Goal: Information Seeking & Learning: Learn about a topic

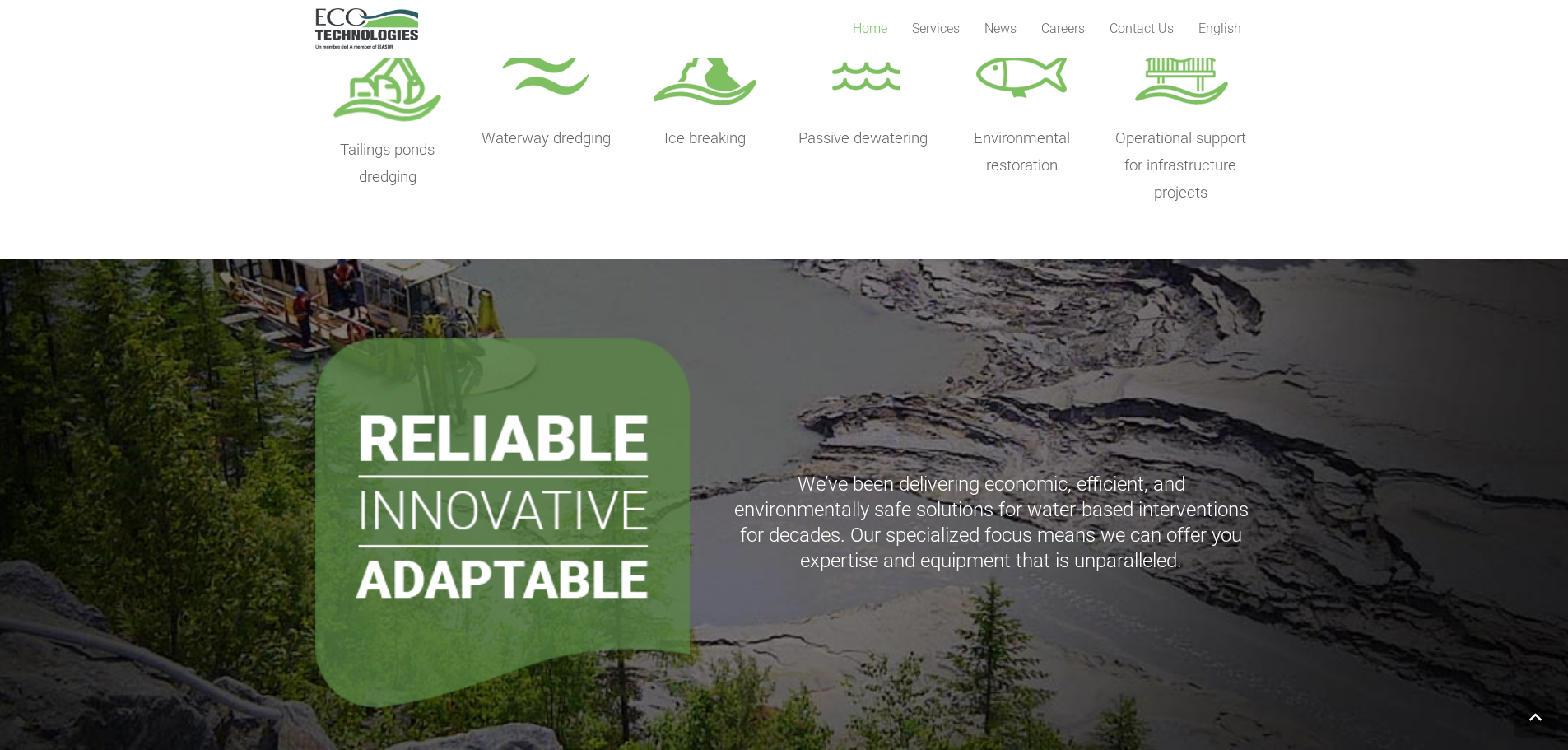
scroll to position [989, 0]
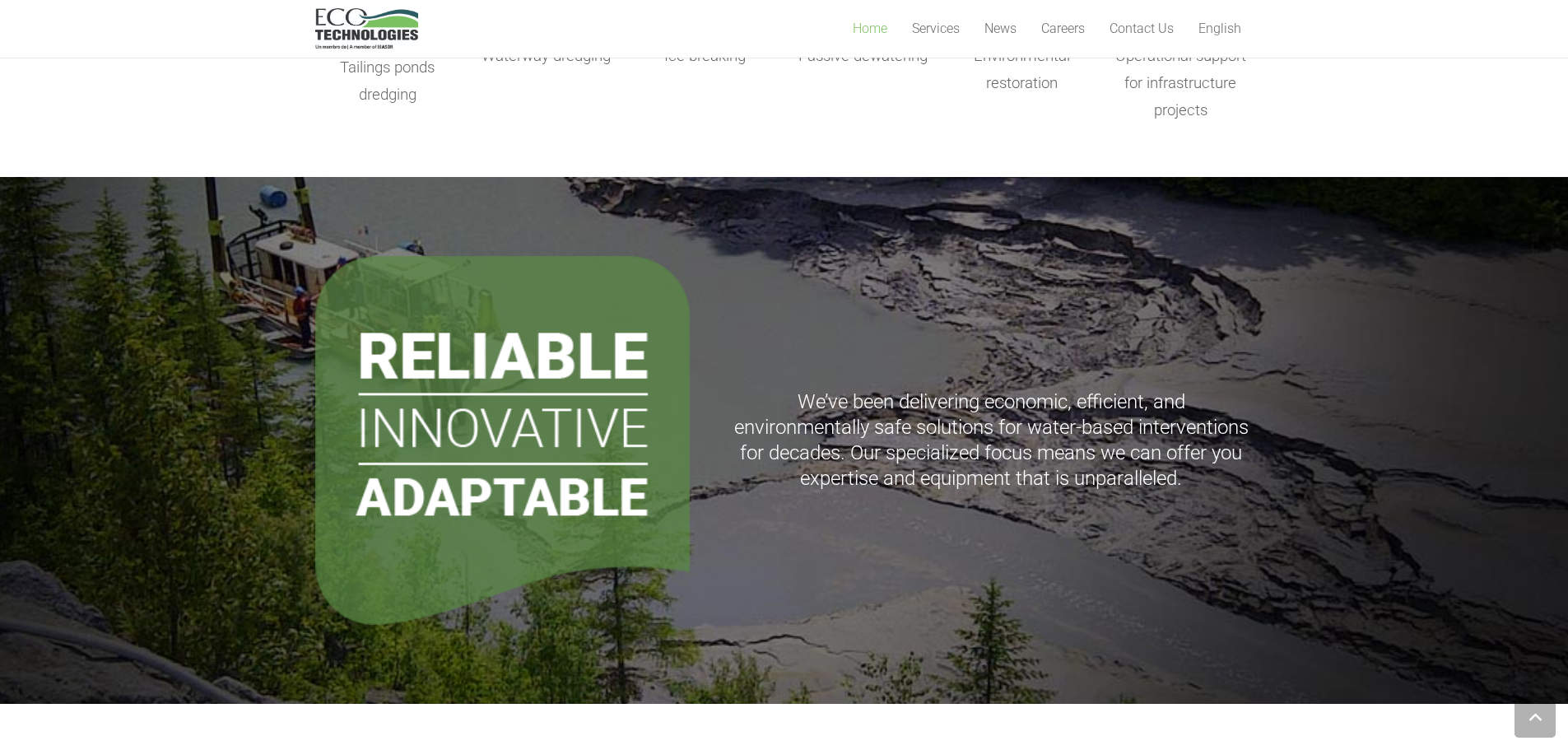
drag, startPoint x: 881, startPoint y: 395, endPoint x: 860, endPoint y: 387, distance: 22.5
click at [860, 387] on div "We’ve been delivering economic, efficient, and environmentally safe solutions f…" at bounding box center [992, 441] width 524 height 369
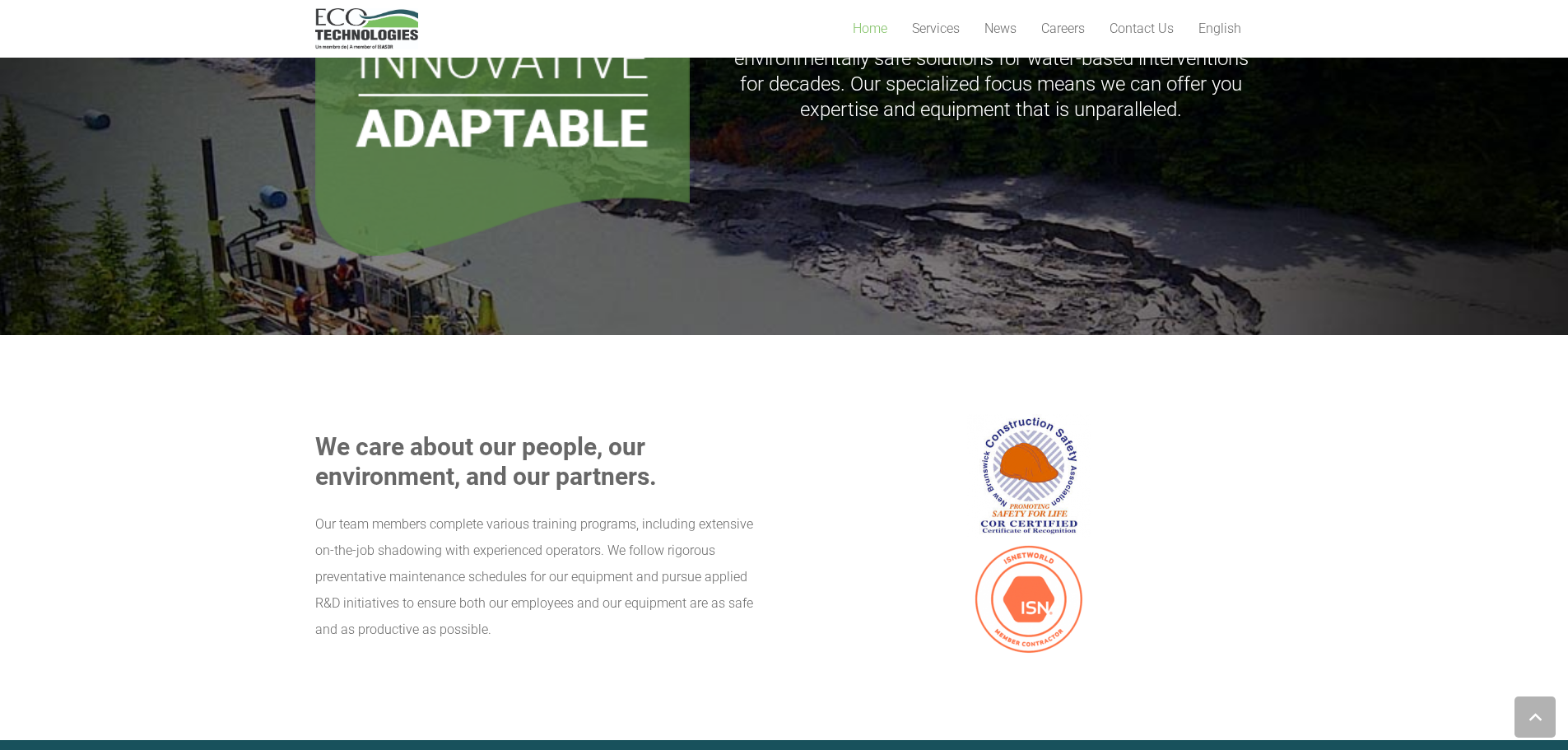
scroll to position [1400, 0]
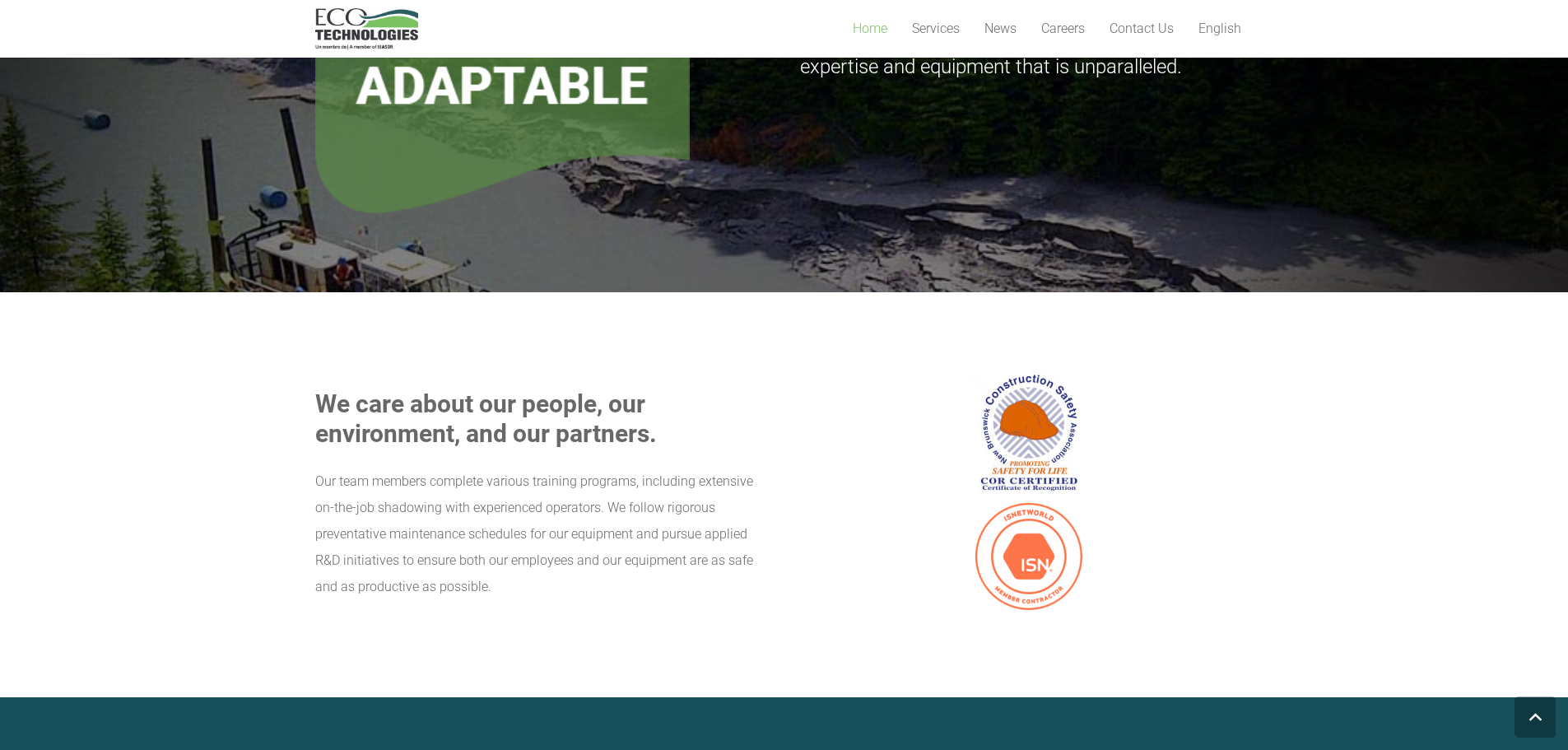
click at [856, 390] on p at bounding box center [1029, 495] width 449 height 247
drag, startPoint x: 855, startPoint y: 390, endPoint x: 804, endPoint y: 383, distance: 51.5
click at [807, 384] on p at bounding box center [1029, 495] width 449 height 247
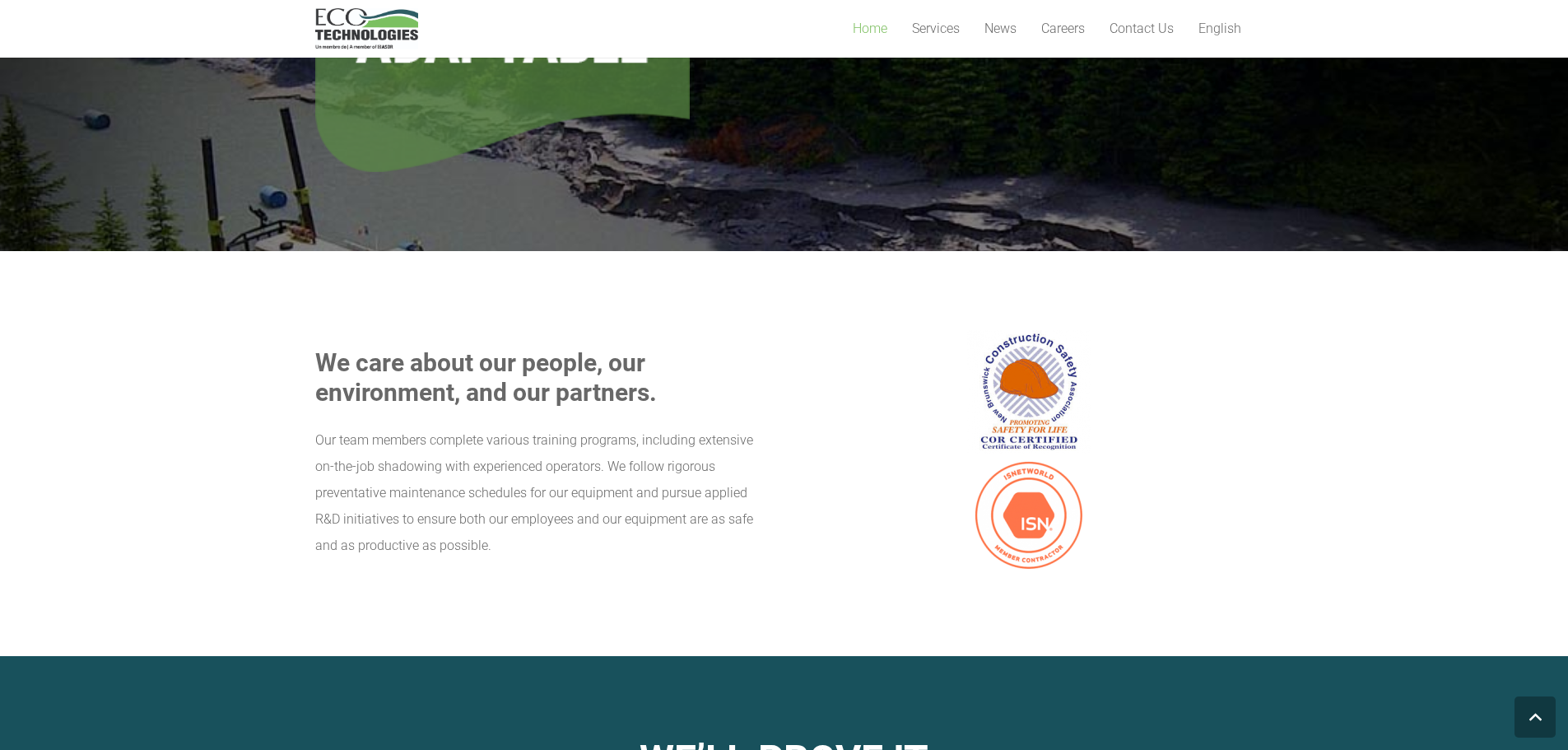
scroll to position [1483, 0]
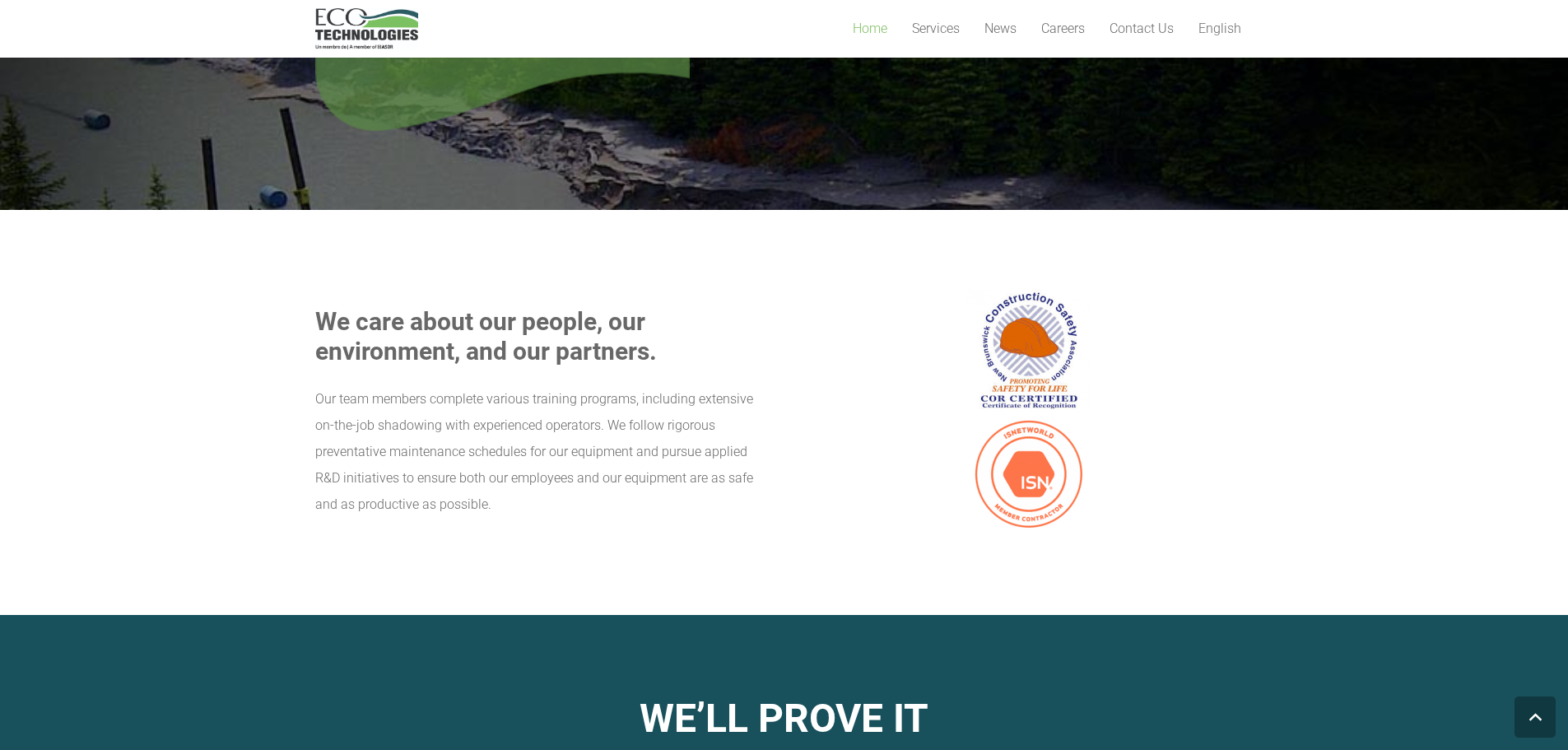
drag, startPoint x: 804, startPoint y: 383, endPoint x: 763, endPoint y: 395, distance: 42.7
click at [763, 395] on div "We care about our people, our environment, and our partners. Our team members c…" at bounding box center [784, 413] width 939 height 247
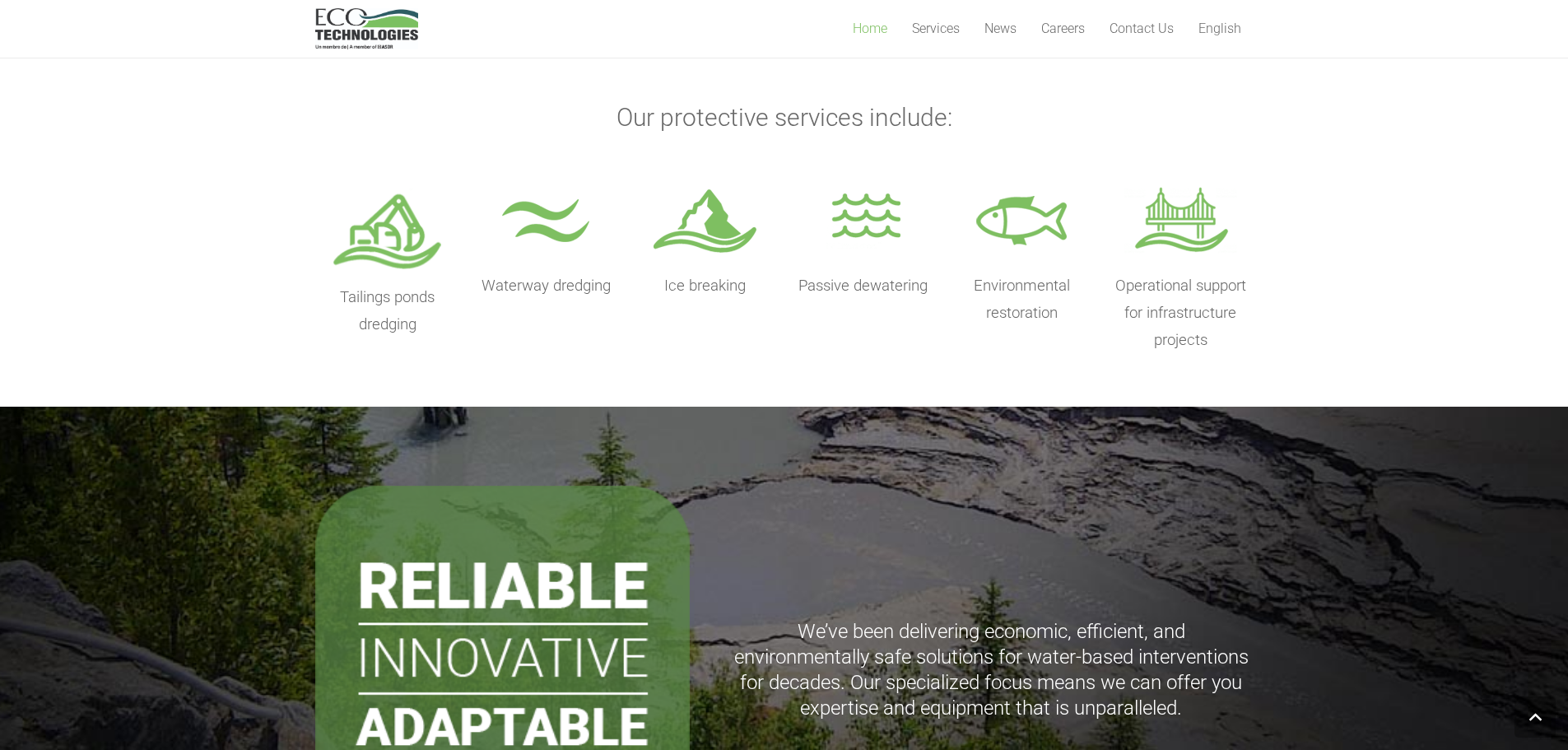
scroll to position [604, 0]
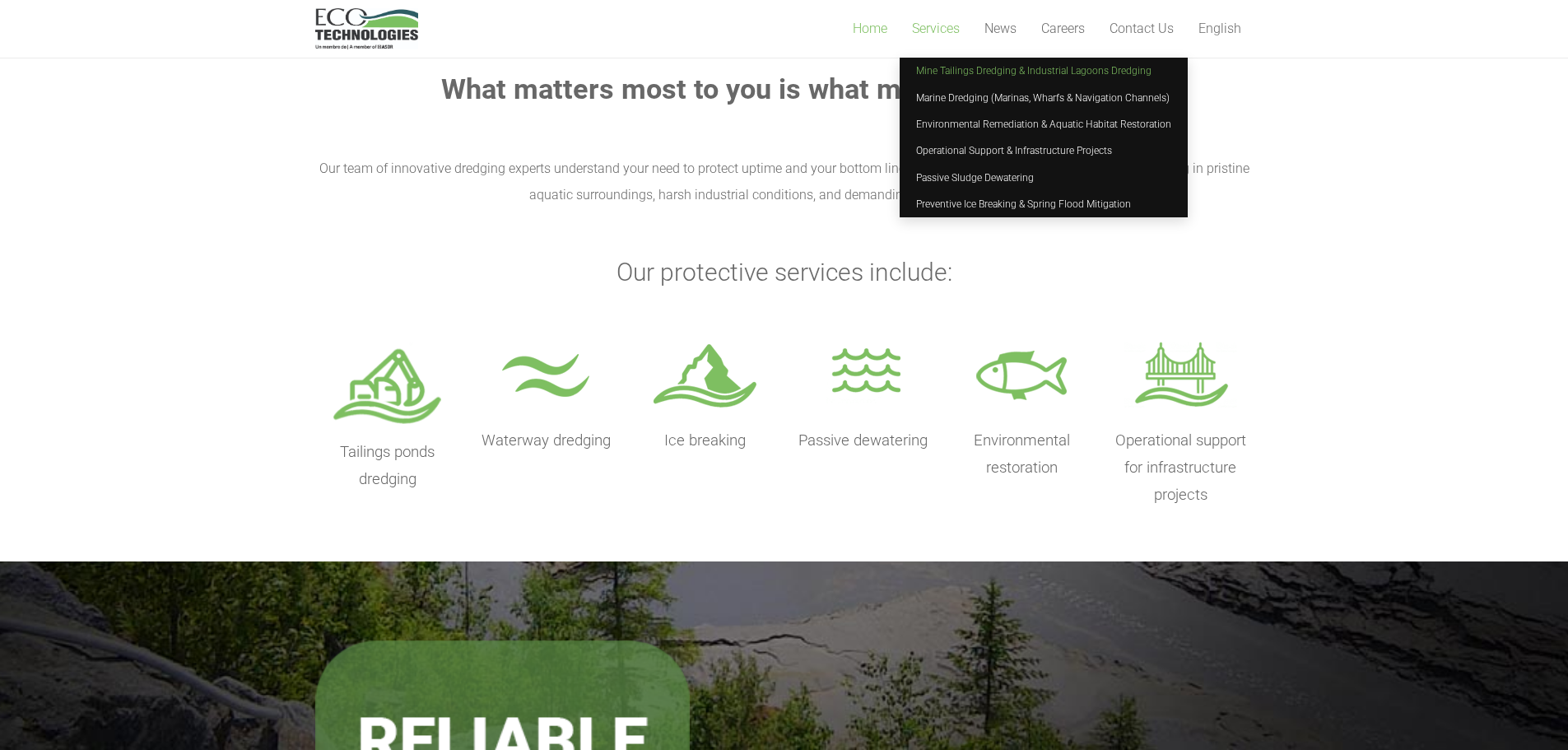
click at [954, 81] on link "Mine Tailings Dredging & Industrial Lagoons Dredging" at bounding box center [1043, 71] width 288 height 26
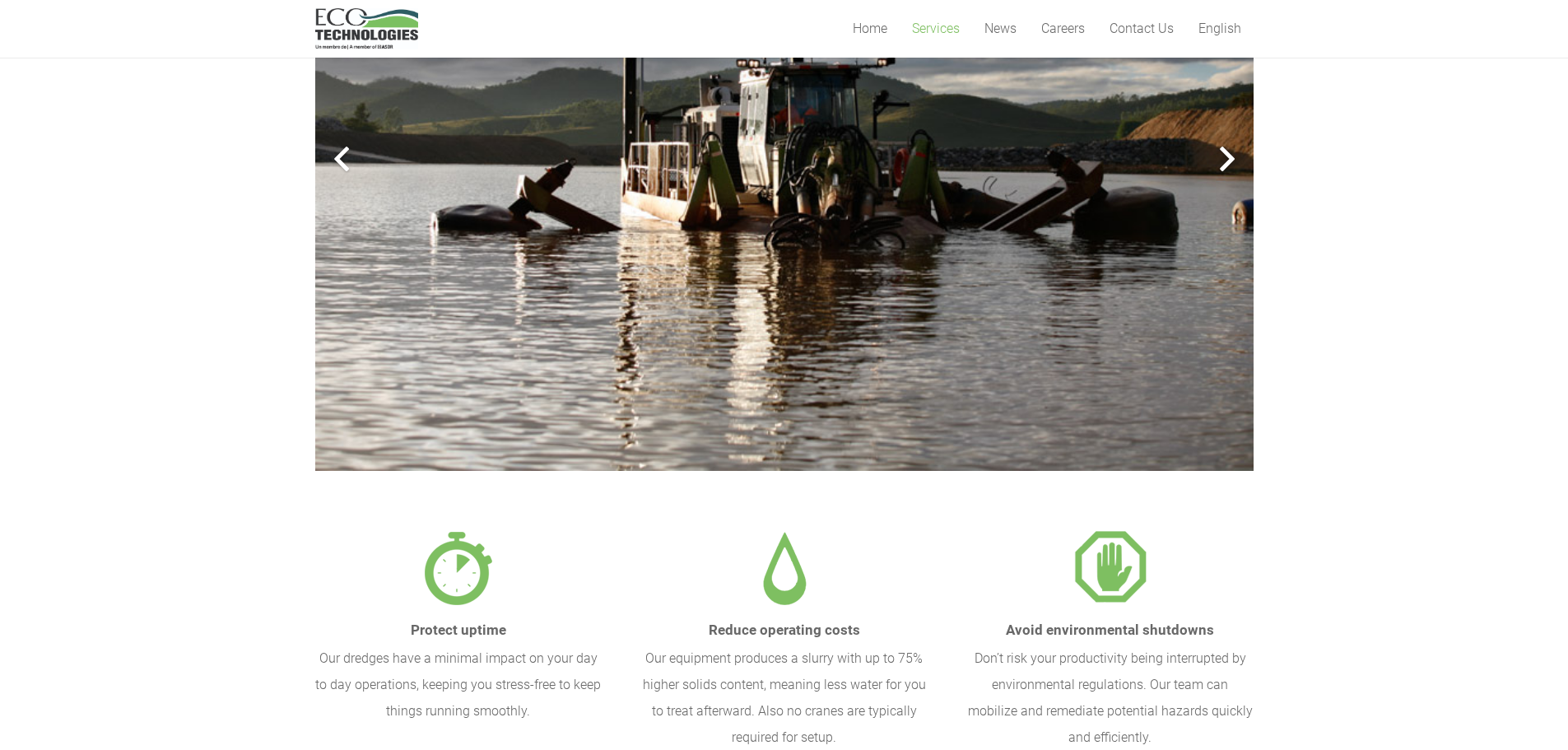
scroll to position [824, 0]
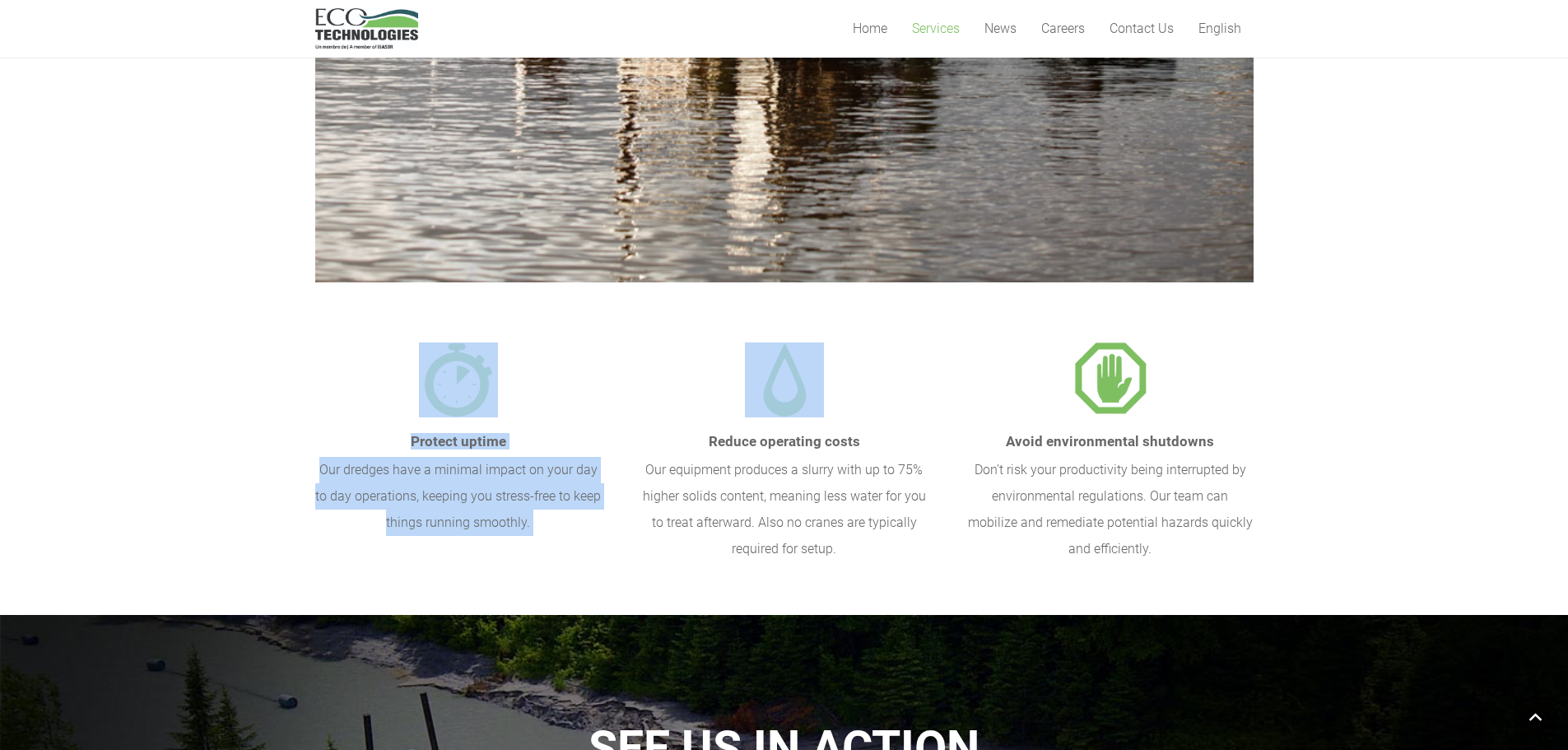
drag, startPoint x: 870, startPoint y: 143, endPoint x: 694, endPoint y: 343, distance: 266.4
click at [694, 343] on div "Up to 75% higher efficiency than conventional dredging Tailings ponds often rea…" at bounding box center [784, 23] width 939 height 1080
click at [694, 343] on div "Reduce operating costs Our equipment produces a slurry with up to 75% higher so…" at bounding box center [784, 452] width 286 height 220
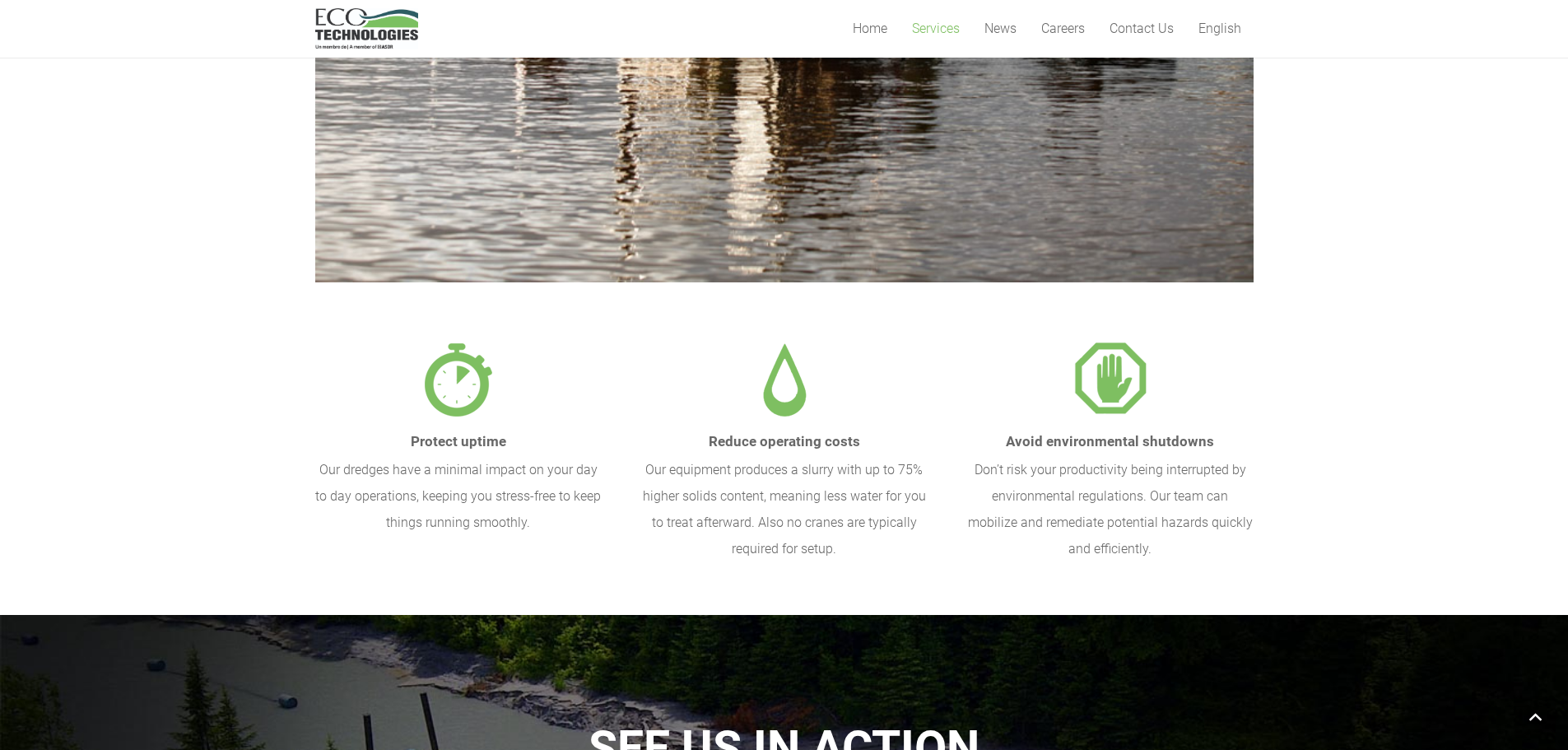
drag, startPoint x: 694, startPoint y: 343, endPoint x: 676, endPoint y: 342, distance: 18.0
click at [676, 342] on div "Reduce operating costs Our equipment produces a slurry with up to 75% higher so…" at bounding box center [784, 452] width 286 height 220
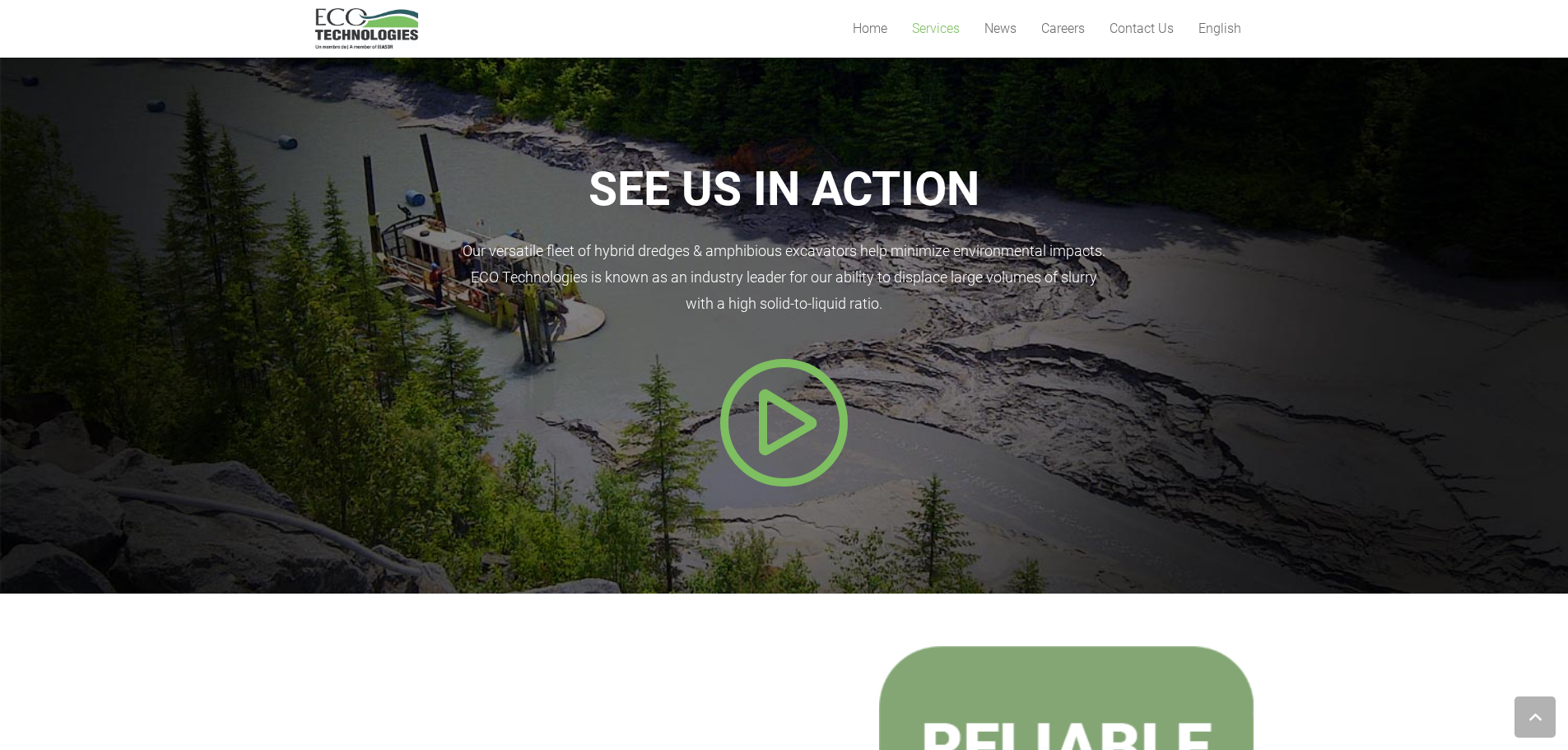
scroll to position [1400, 0]
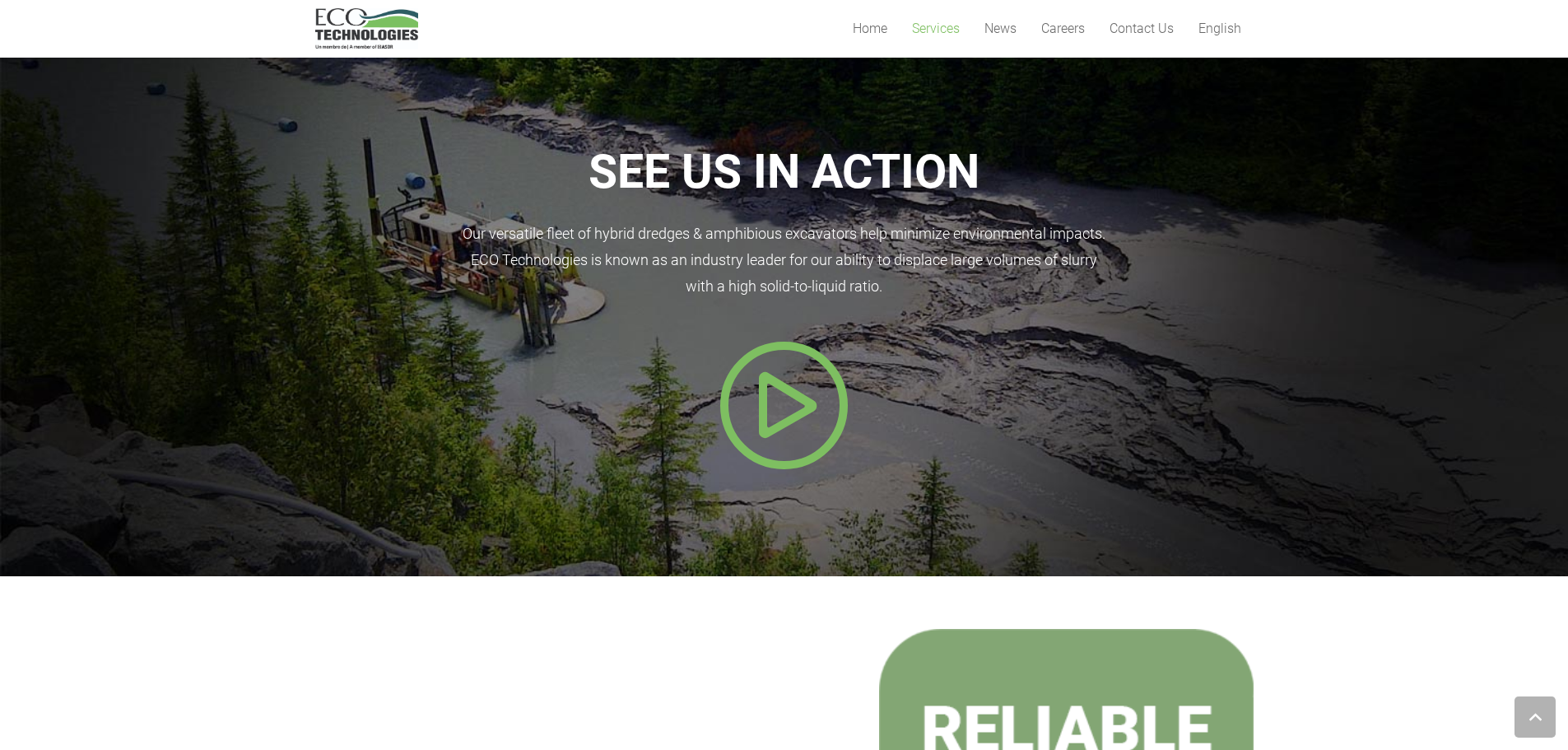
click at [780, 439] on icon "Popup" at bounding box center [784, 405] width 131 height 132
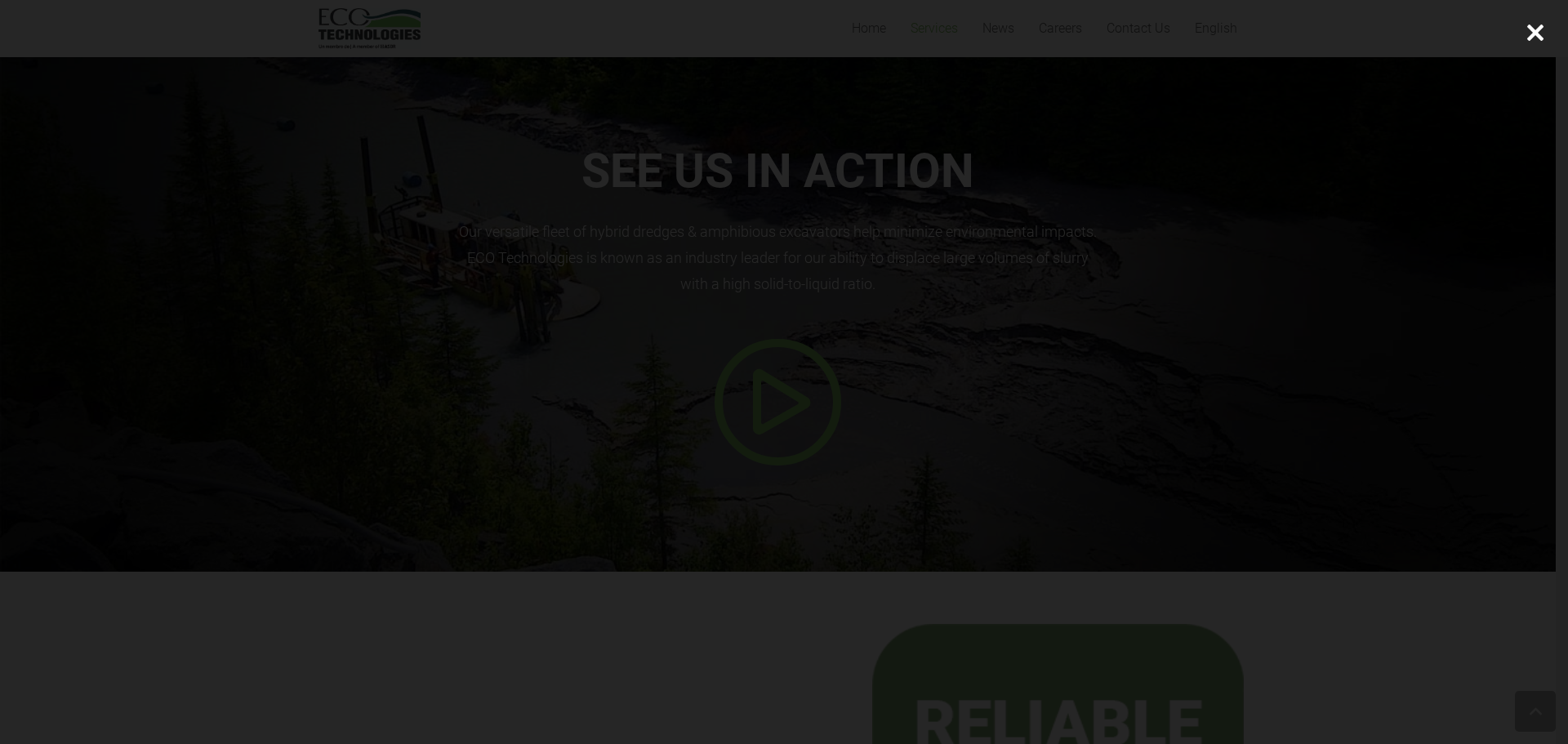
drag, startPoint x: 1427, startPoint y: 397, endPoint x: 1412, endPoint y: 399, distance: 15.1
click at [1427, 397] on div at bounding box center [784, 372] width 1568 height 744
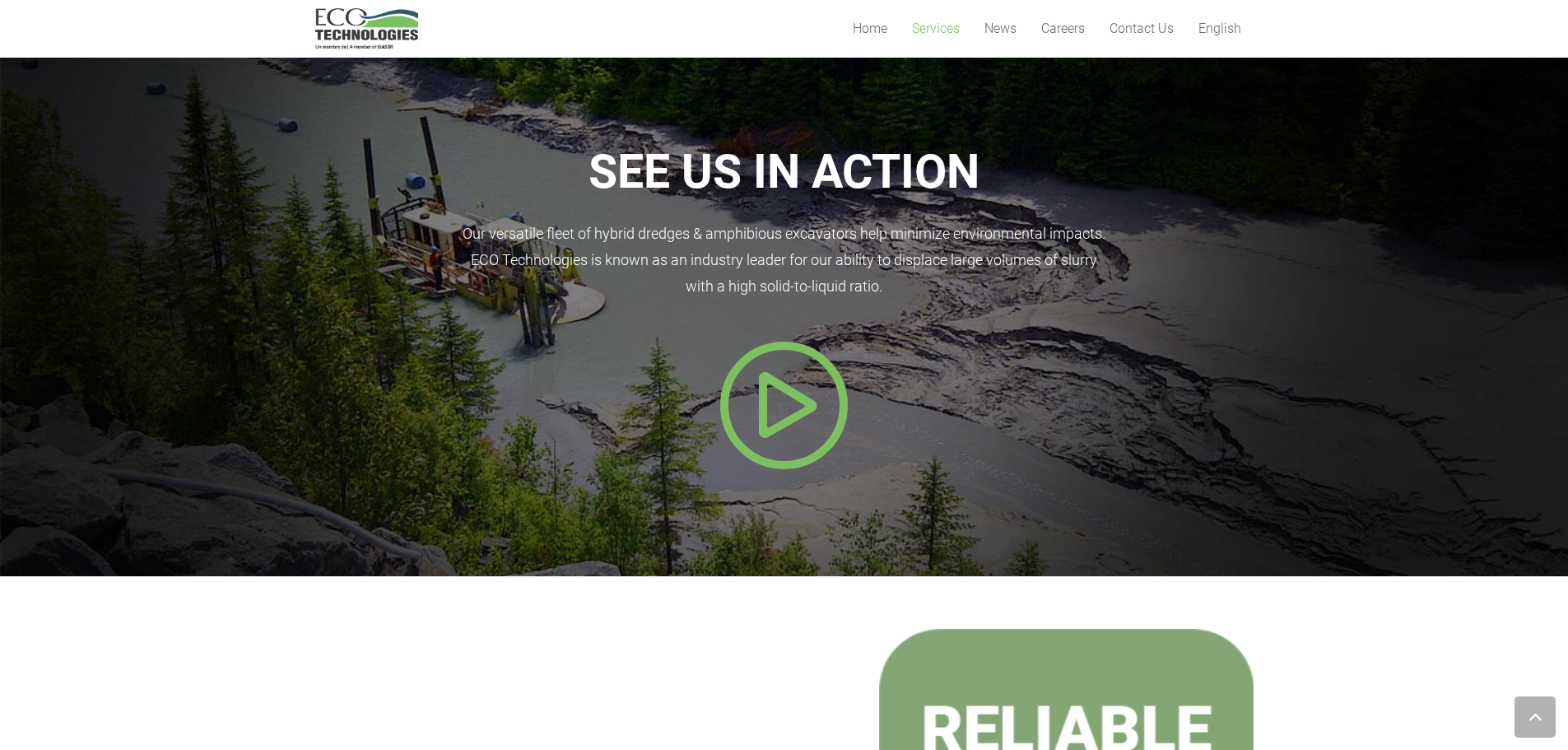
click at [808, 401] on icon "Popup" at bounding box center [784, 405] width 131 height 132
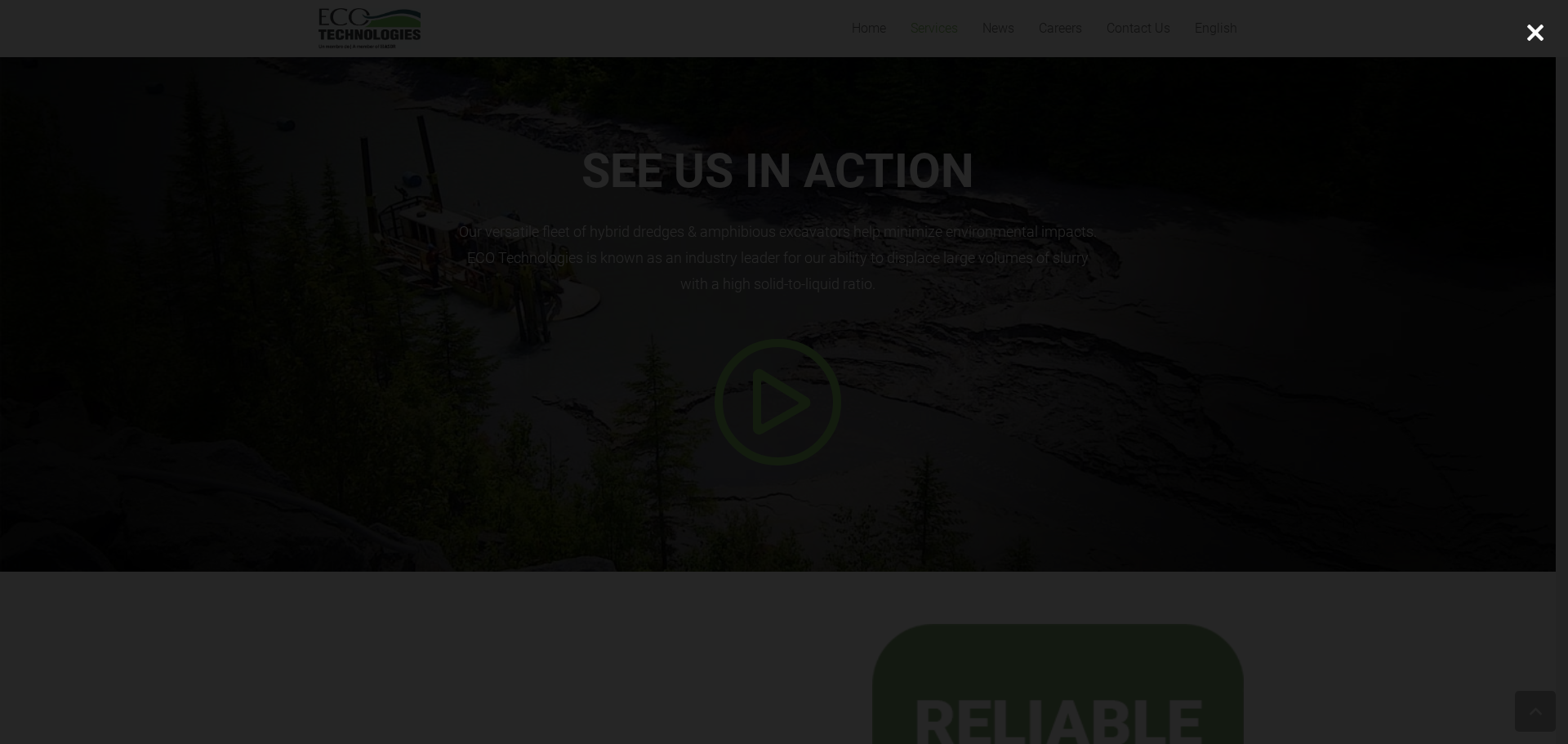
click at [1159, 219] on div at bounding box center [784, 372] width 1568 height 744
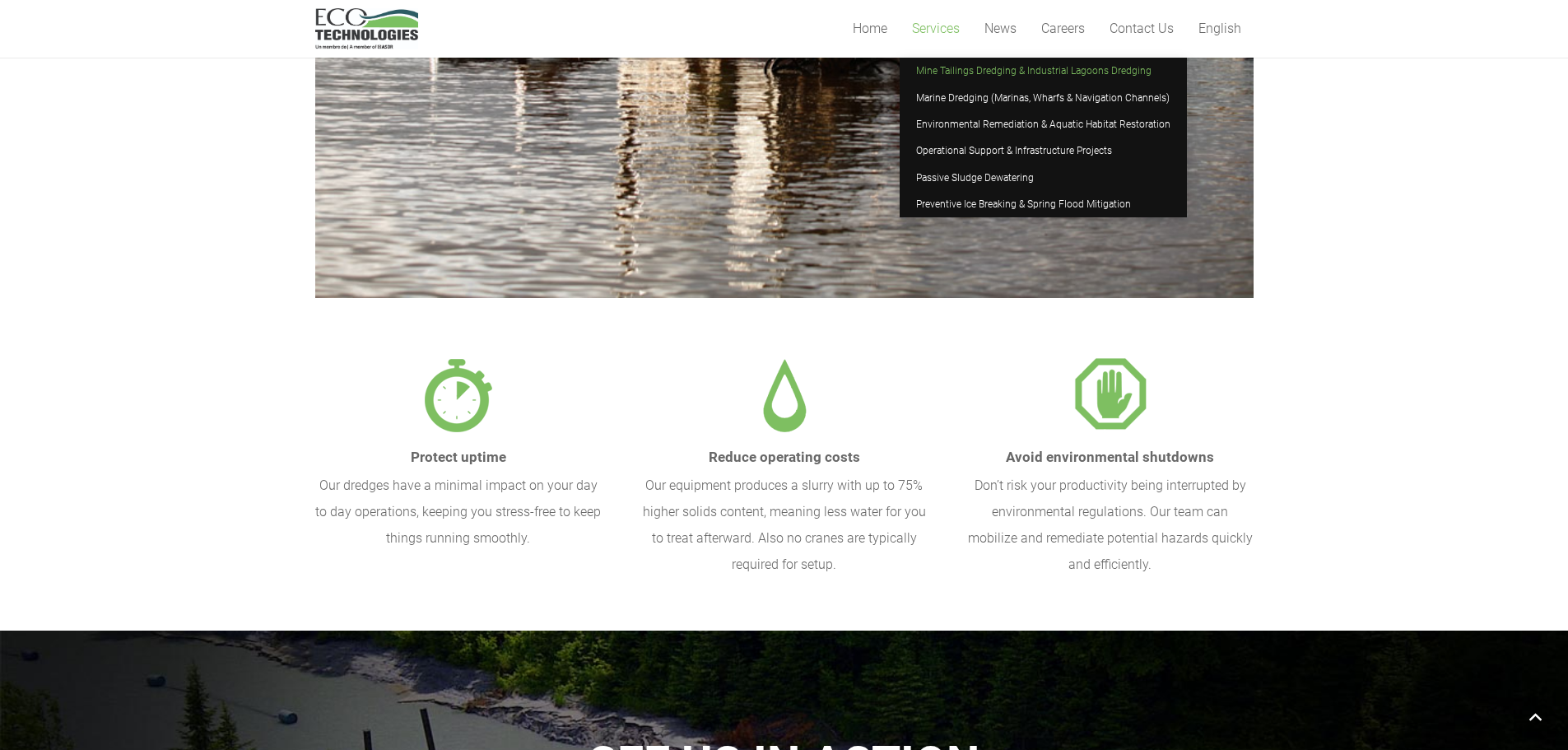
scroll to position [627, 0]
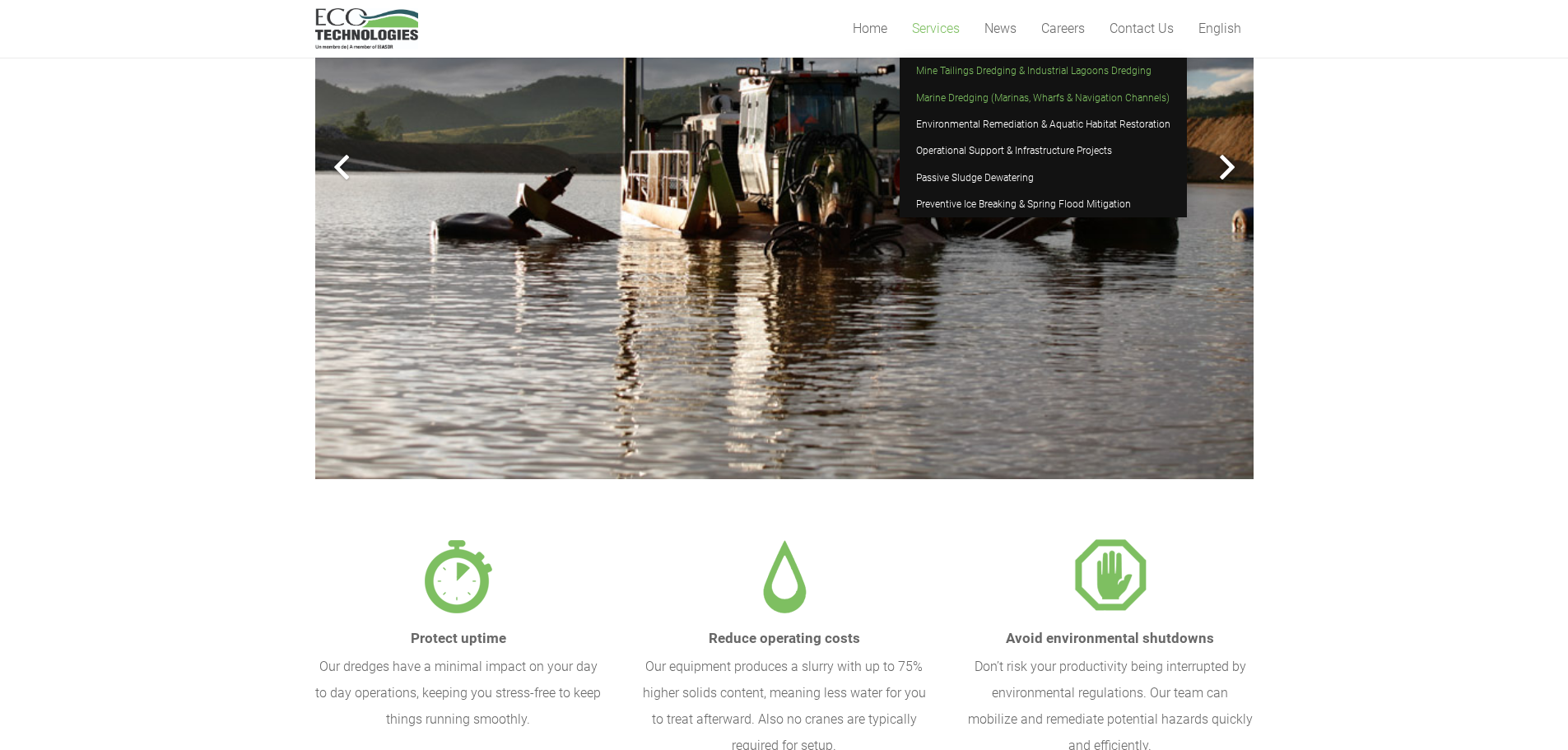
click at [942, 92] on span "Marine Dredging (Marinas, Wharfs & Navigation Channels)" at bounding box center [1042, 98] width 253 height 11
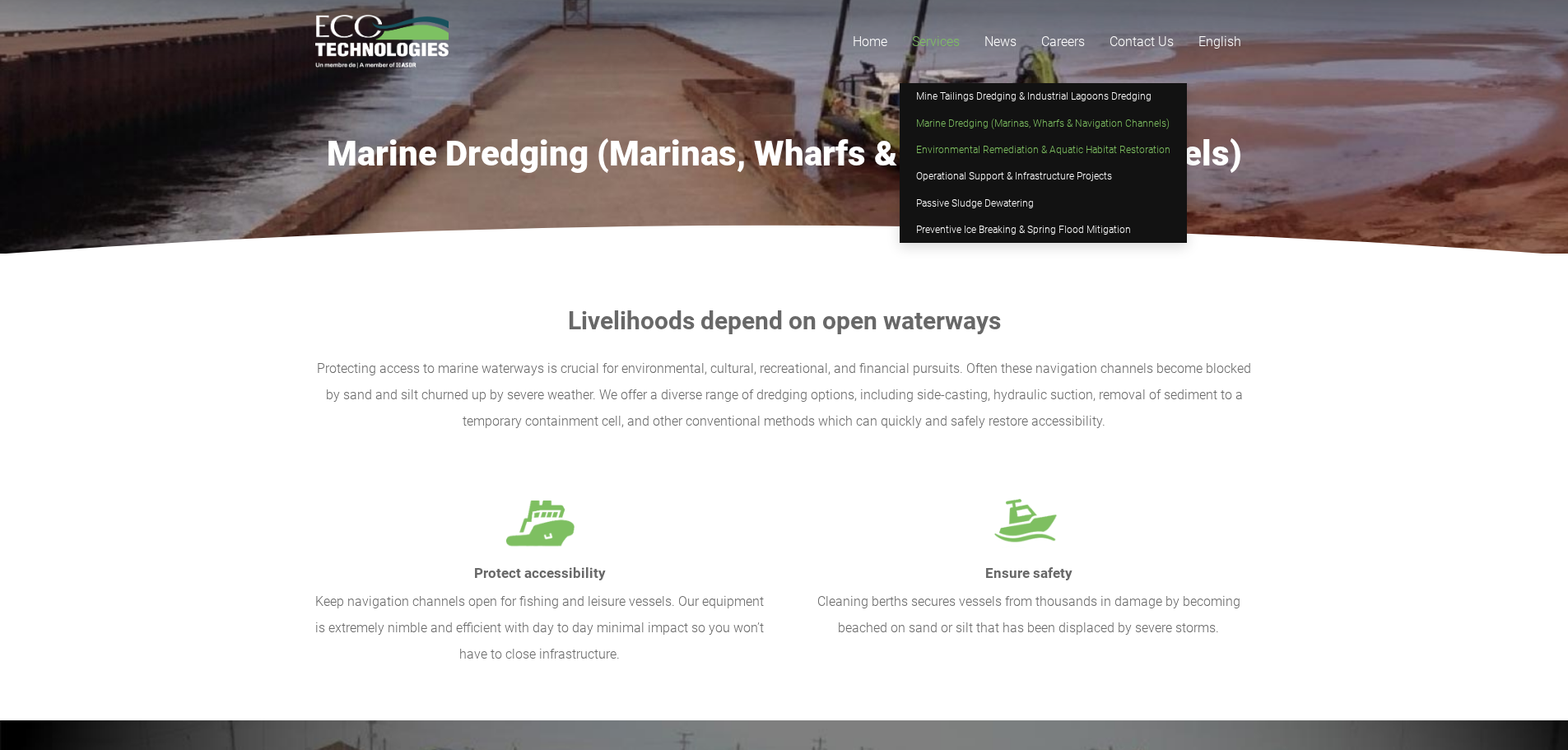
click at [930, 156] on link "Environmental Remediation & Aquatic Habitat Restoration" at bounding box center [1043, 150] width 287 height 26
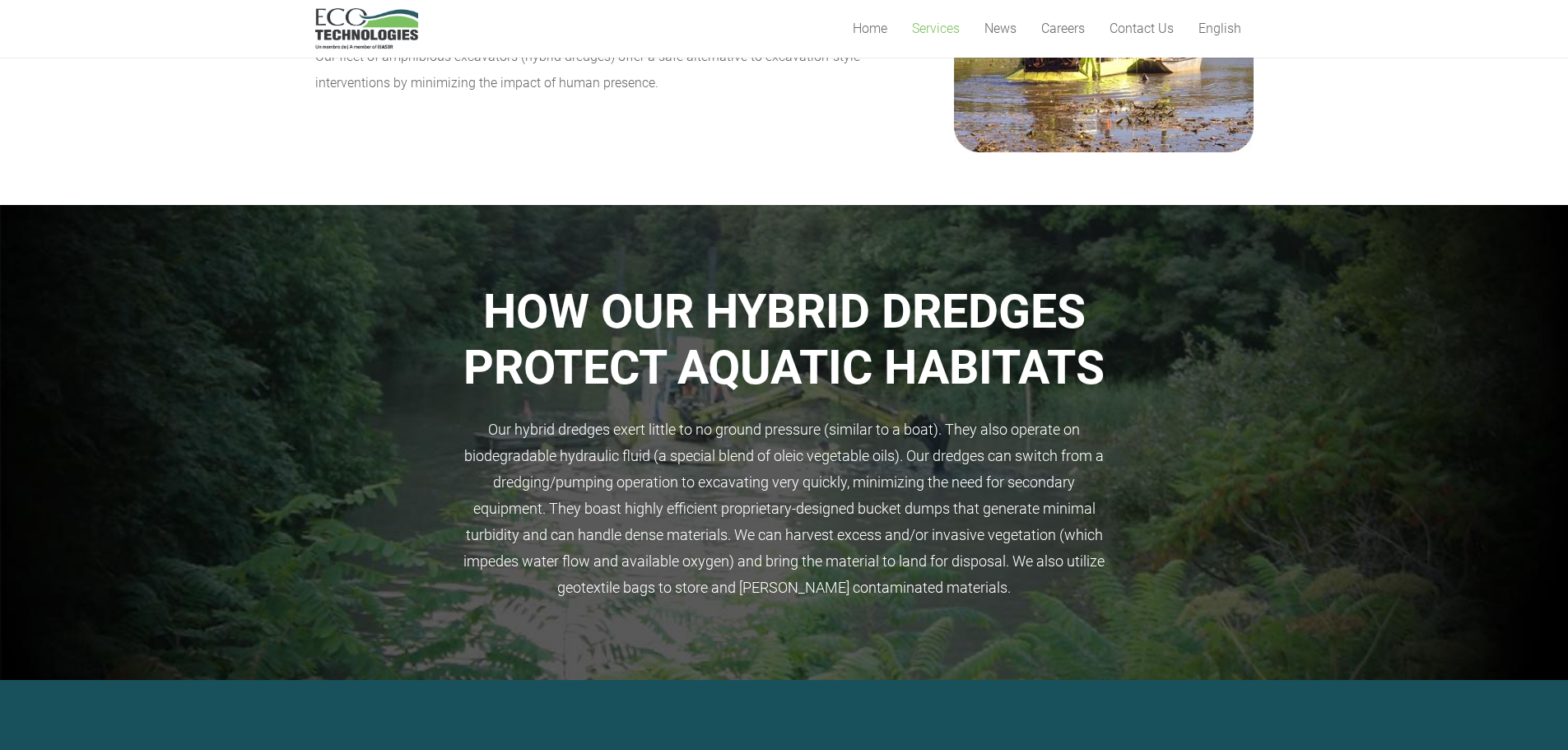
scroll to position [494, 0]
